Goal: Task Accomplishment & Management: Manage account settings

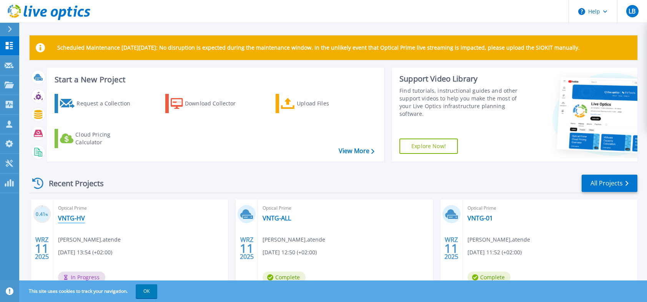
click at [68, 218] on link "VNTG-HV" at bounding box center [71, 218] width 27 height 8
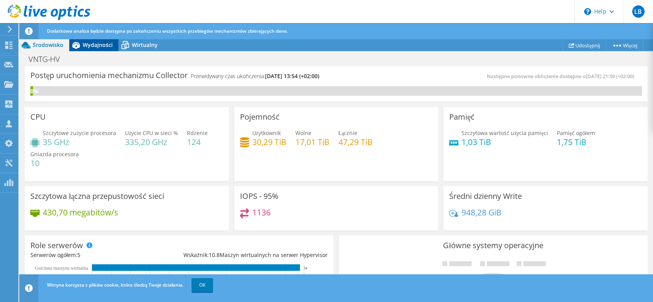
click at [90, 45] on span "Wydajności" at bounding box center [98, 44] width 30 height 7
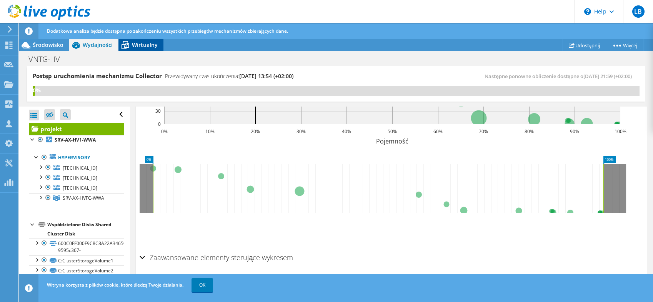
click at [145, 46] on span "Wirtualny" at bounding box center [145, 44] width 26 height 7
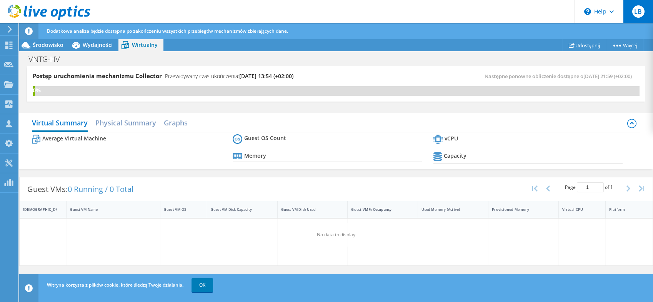
click at [638, 12] on span "LB" at bounding box center [638, 11] width 12 height 12
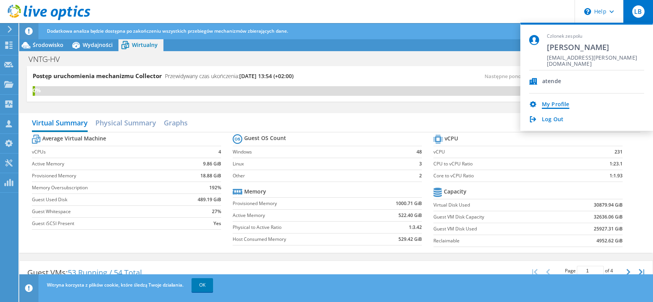
click at [552, 105] on link "My Profile" at bounding box center [555, 104] width 27 height 7
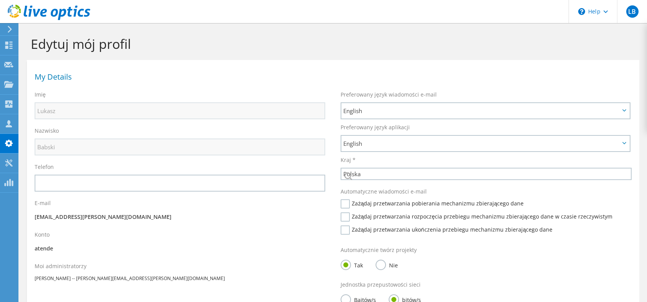
select select "173"
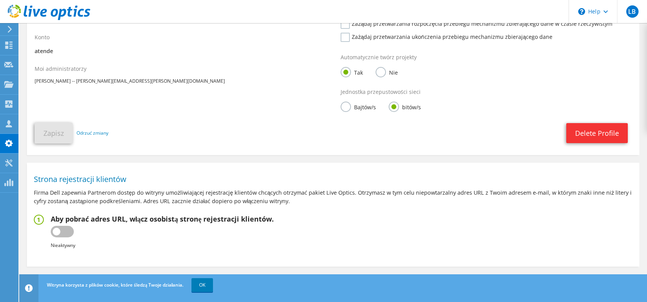
scroll to position [208, 0]
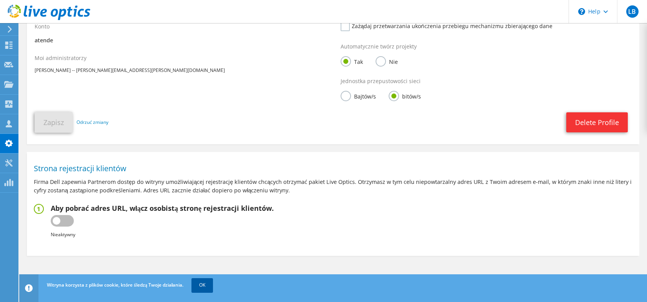
click at [206, 286] on link "OK" at bounding box center [202, 285] width 22 height 14
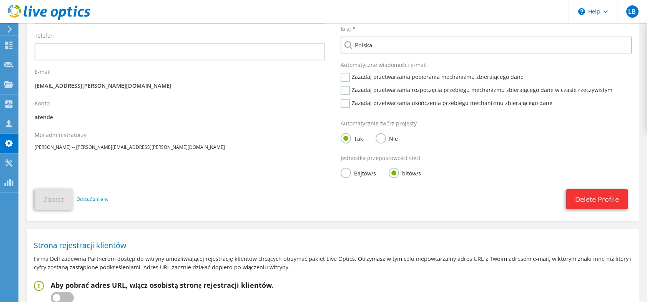
scroll to position [0, 0]
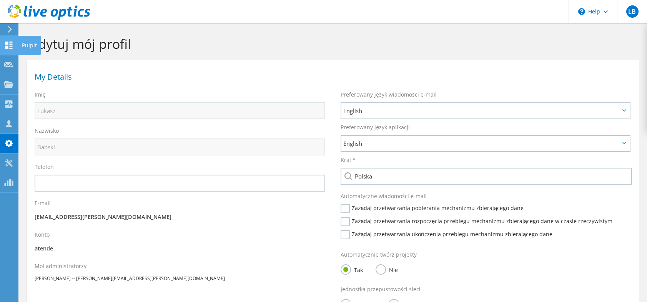
click at [10, 46] on use at bounding box center [8, 45] width 7 height 7
